Goal: Information Seeking & Learning: Learn about a topic

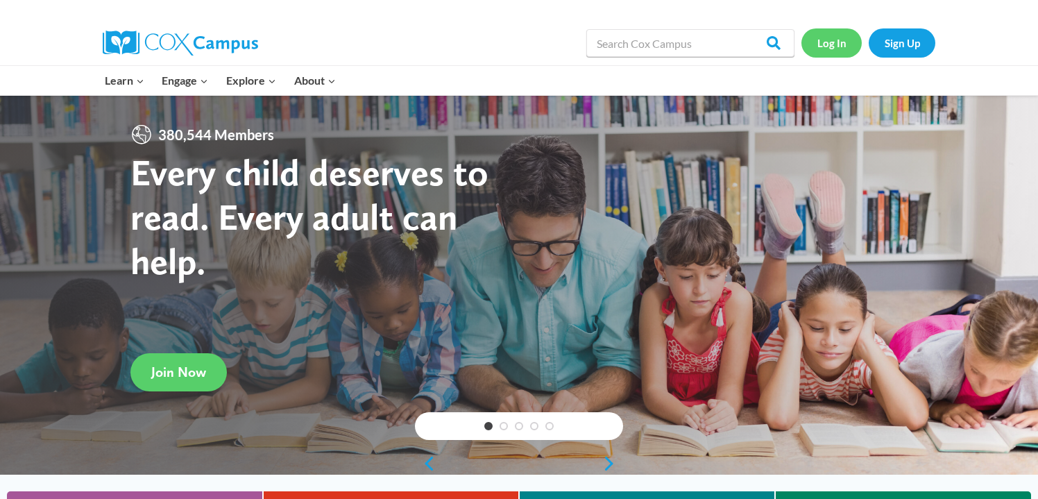
click at [838, 42] on link "Log In" at bounding box center [831, 42] width 60 height 28
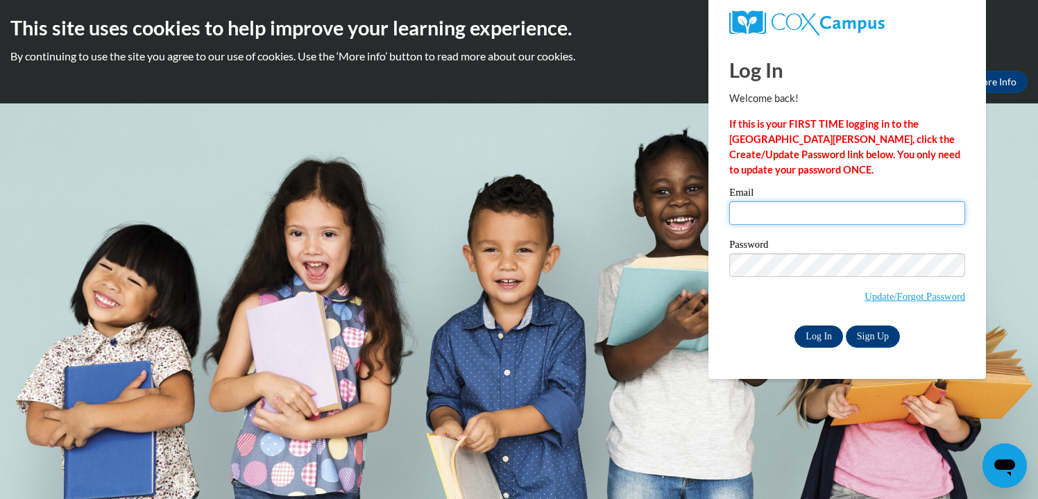
type input "[PERSON_NAME][EMAIL_ADDRESS][DOMAIN_NAME]"
click at [820, 337] on input "Log In" at bounding box center [819, 336] width 49 height 22
click at [820, 334] on input "Log In" at bounding box center [819, 336] width 49 height 22
click at [822, 332] on input "Log In" at bounding box center [819, 336] width 49 height 22
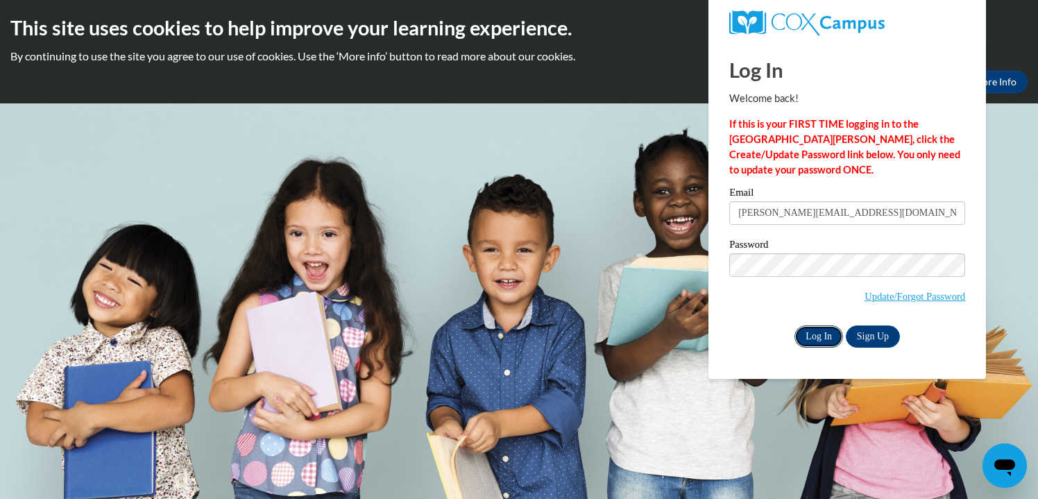
click at [820, 331] on input "Log In" at bounding box center [819, 336] width 49 height 22
click at [820, 339] on input "Log In" at bounding box center [819, 336] width 49 height 22
click at [820, 330] on input "Log In" at bounding box center [819, 336] width 49 height 22
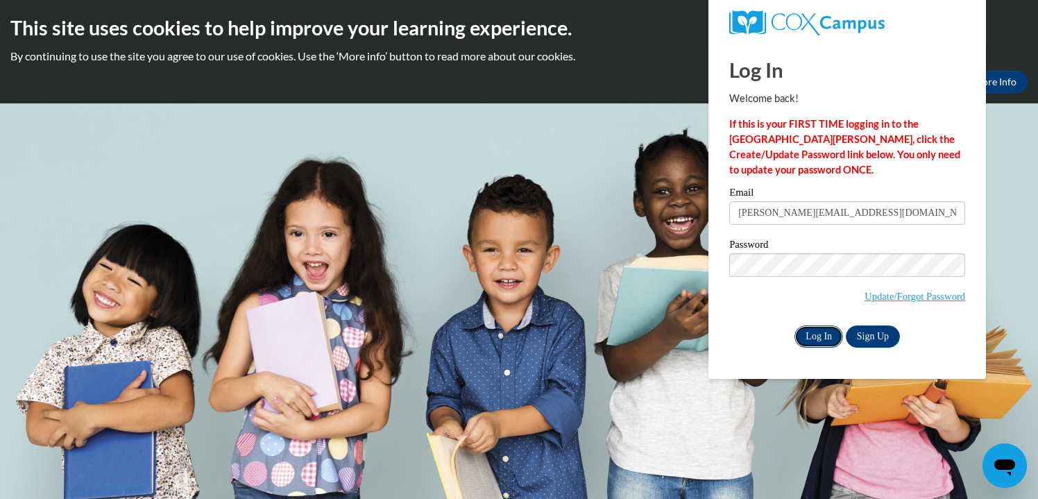
click at [820, 330] on input "Log In" at bounding box center [819, 336] width 49 height 22
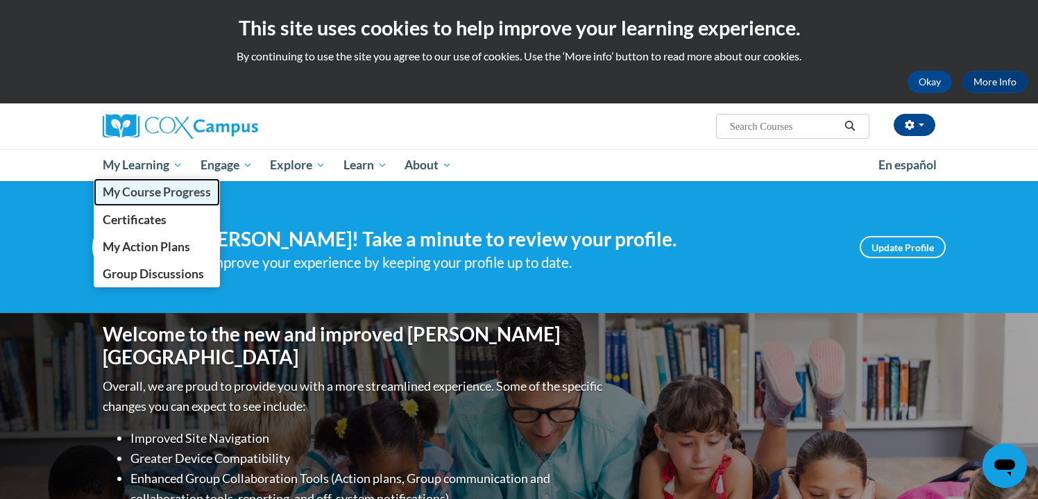
click at [160, 191] on span "My Course Progress" at bounding box center [157, 192] width 108 height 15
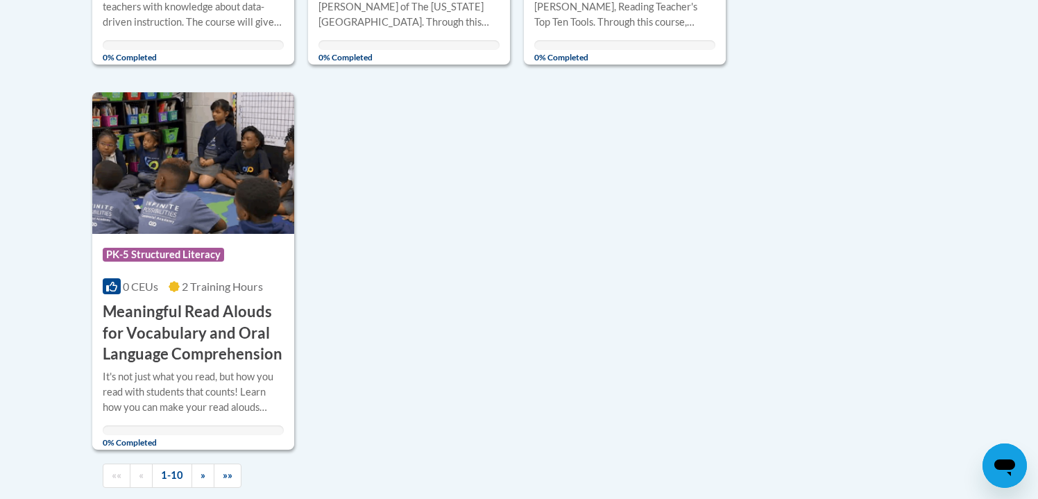
scroll to position [1327, 0]
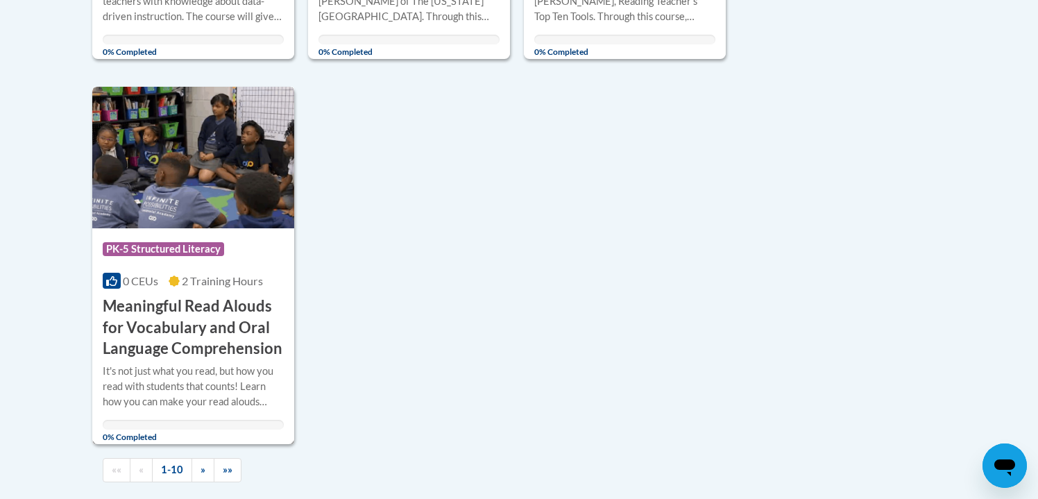
click at [231, 311] on h3 "Meaningful Read Alouds for Vocabulary and Oral Language Comprehension" at bounding box center [193, 328] width 181 height 64
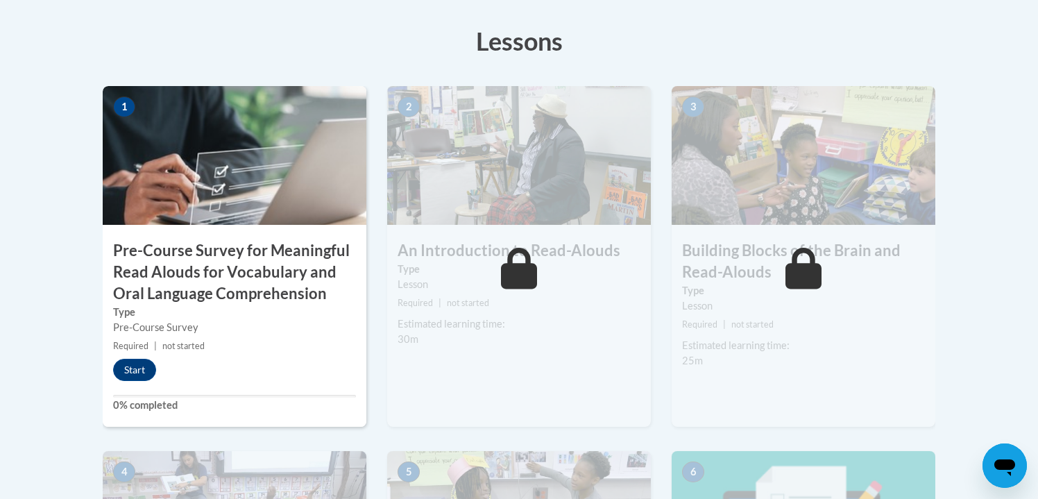
scroll to position [425, 0]
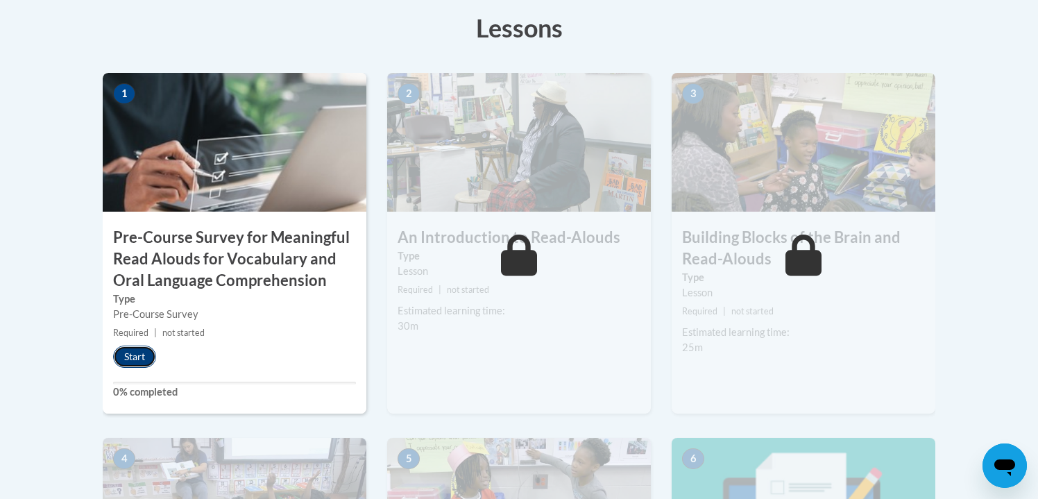
click at [136, 357] on button "Start" at bounding box center [134, 357] width 43 height 22
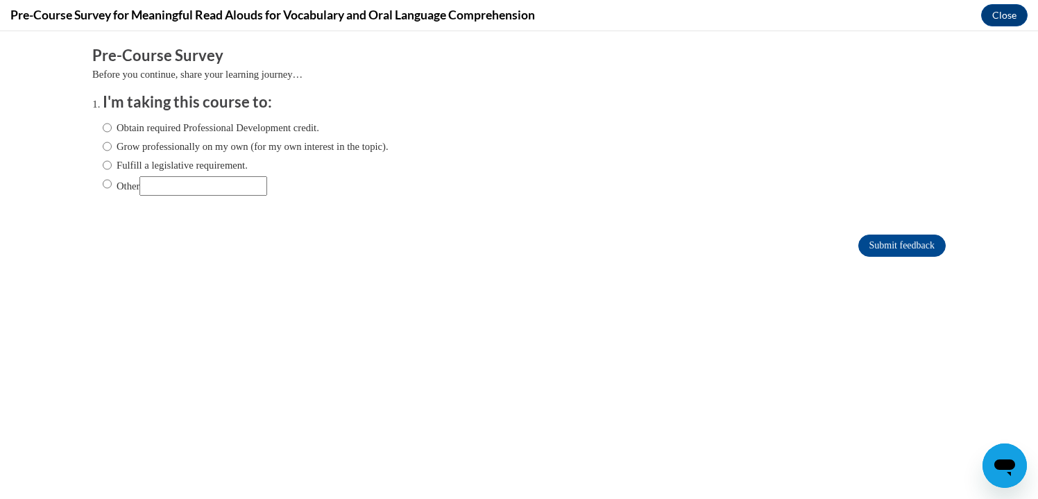
scroll to position [0, 0]
click at [106, 181] on input "Other" at bounding box center [107, 183] width 9 height 15
radio input "true"
click at [920, 241] on input "Submit feedback" at bounding box center [901, 246] width 87 height 22
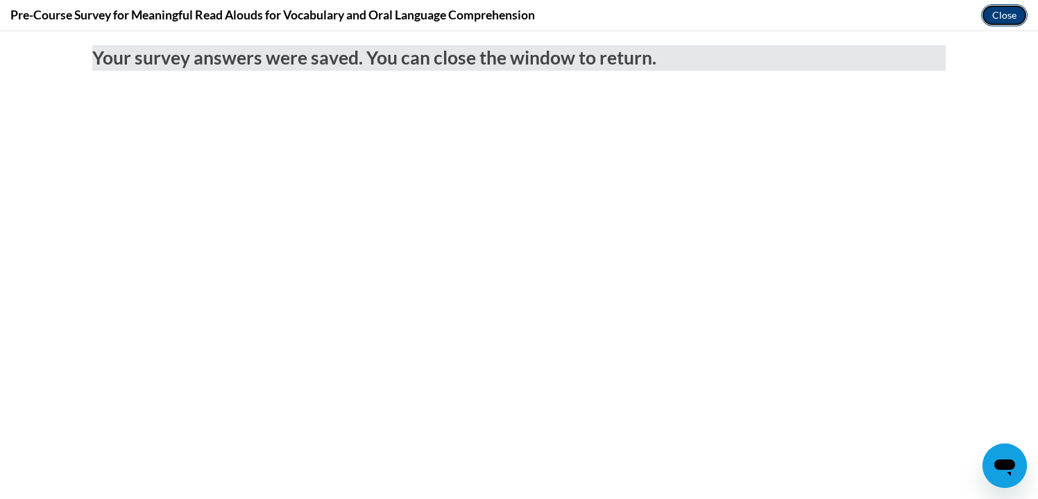
click at [998, 13] on button "Close" at bounding box center [1004, 15] width 46 height 22
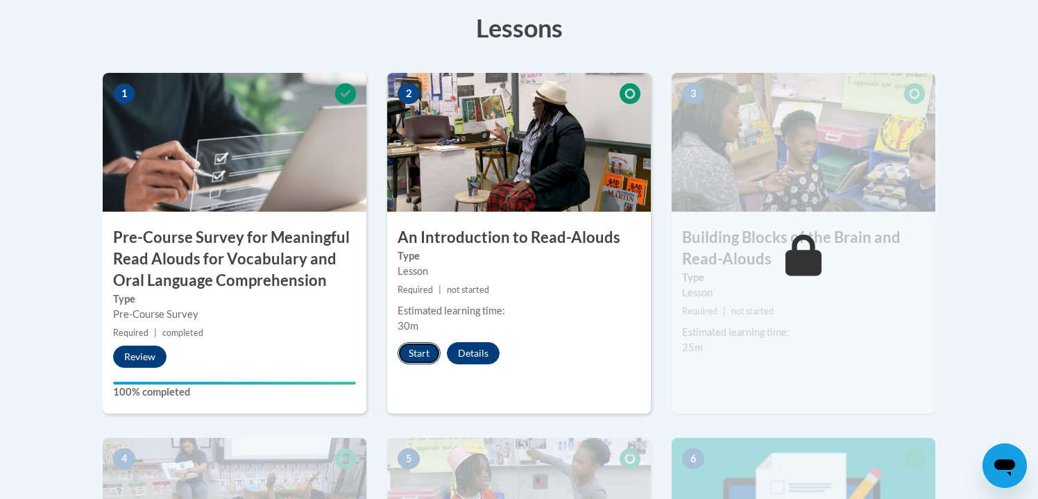
click at [422, 348] on button "Start" at bounding box center [419, 353] width 43 height 22
